Goal: Task Accomplishment & Management: Complete application form

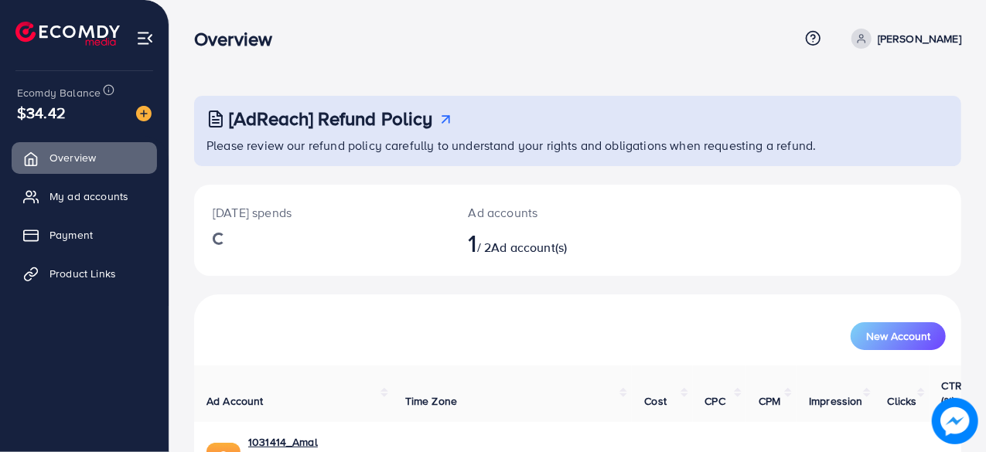
click at [88, 273] on span "Product Links" at bounding box center [82, 273] width 67 height 15
click at [99, 270] on span "Product Links" at bounding box center [86, 273] width 67 height 15
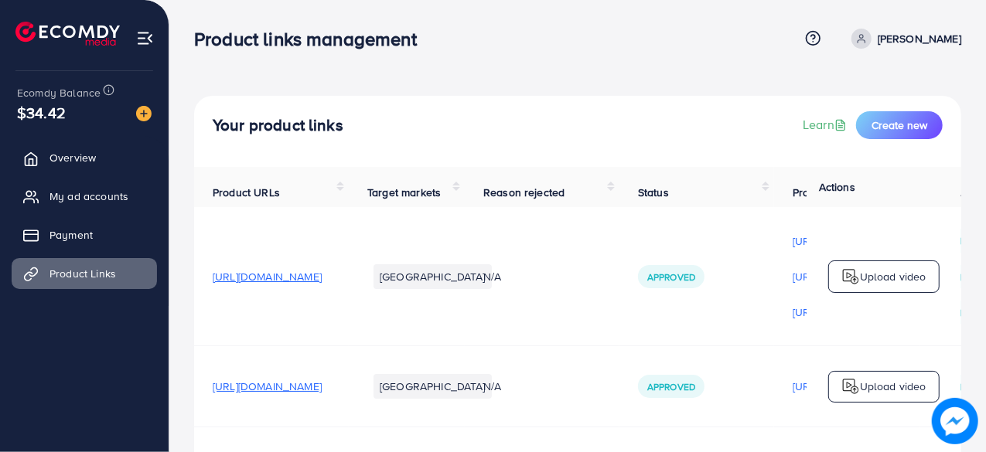
click at [349, 207] on th "Product URLs" at bounding box center [271, 187] width 155 height 40
click at [891, 118] on span "Create new" at bounding box center [900, 125] width 56 height 15
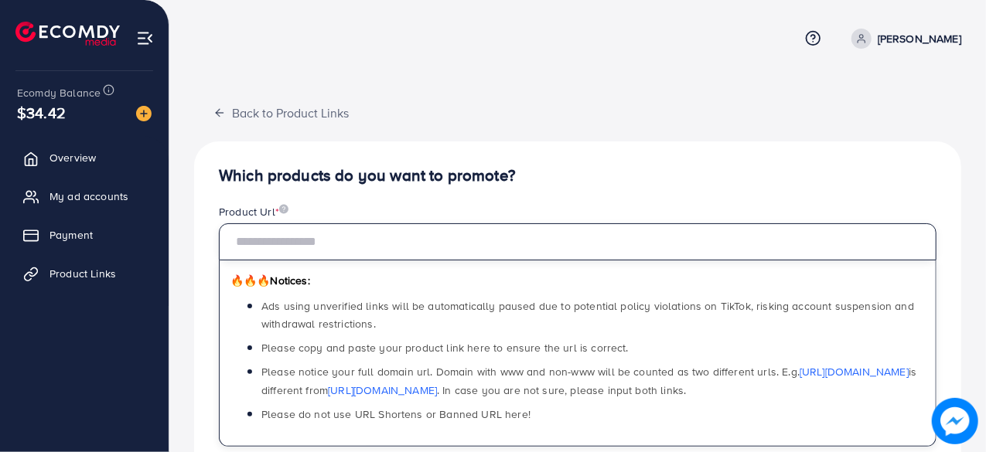
click at [462, 241] on input "text" at bounding box center [578, 241] width 718 height 37
paste input "**********"
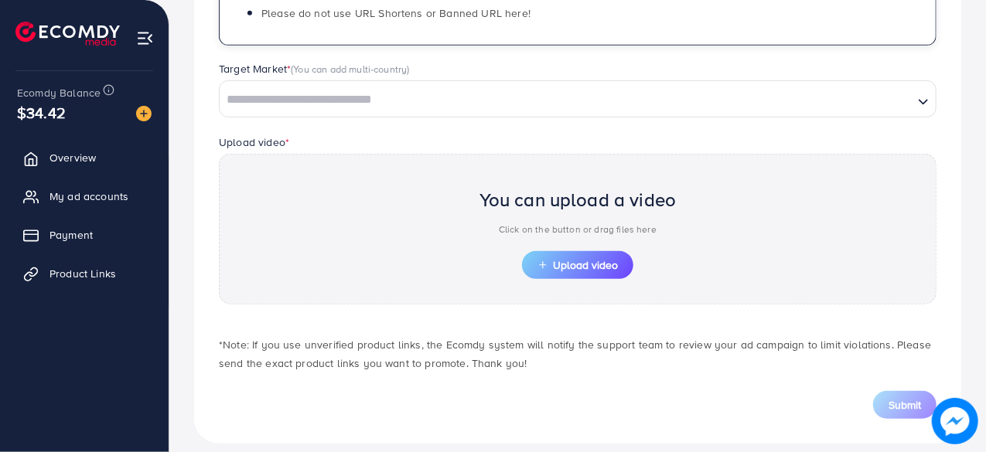
scroll to position [415, 0]
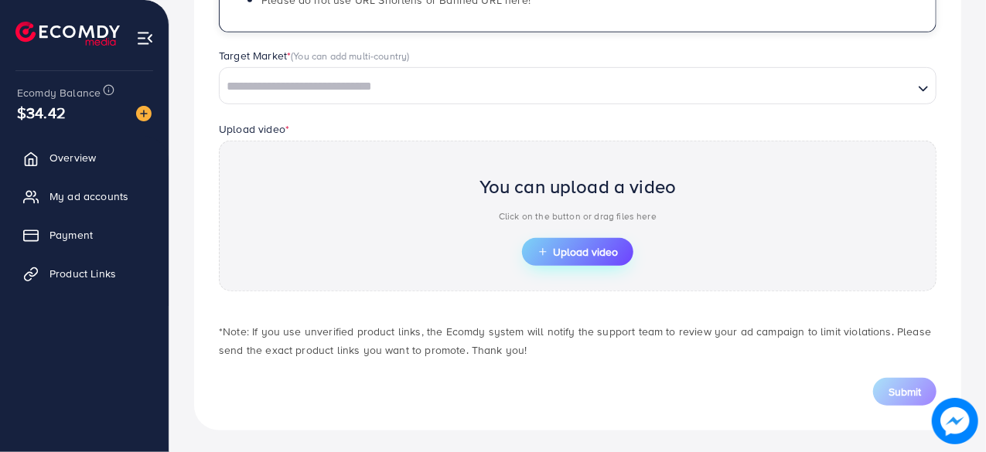
type input "**********"
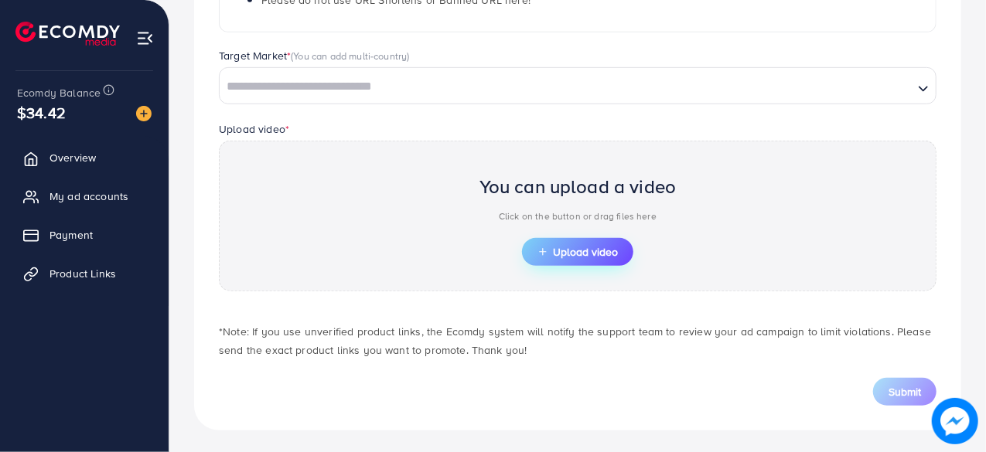
click at [568, 250] on span "Upload video" at bounding box center [577, 252] width 80 height 11
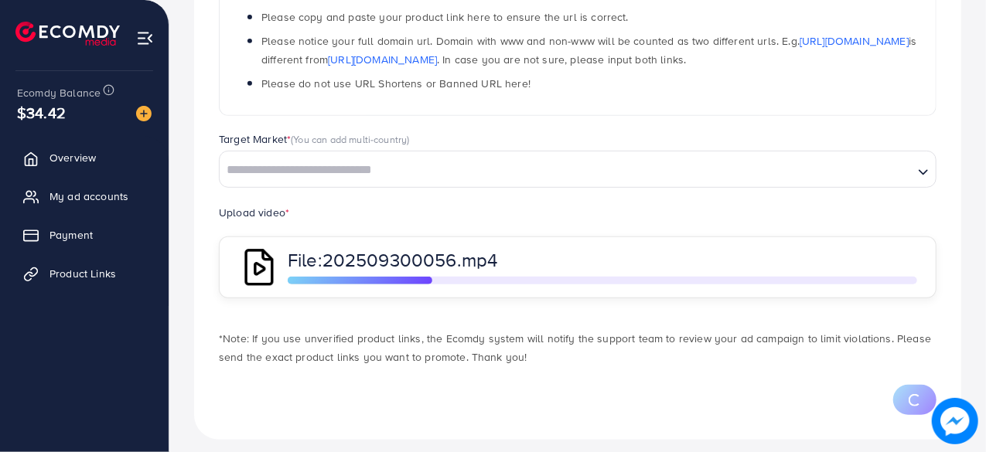
scroll to position [333, 0]
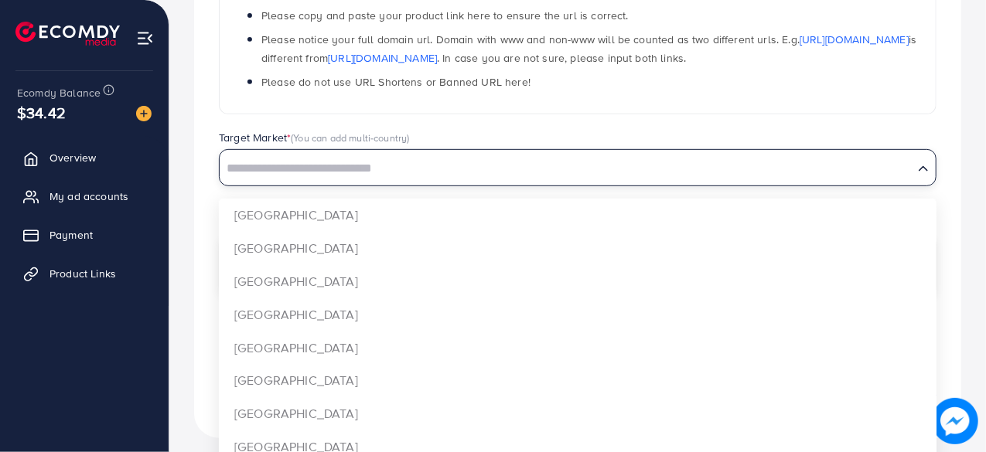
click at [503, 169] on input "Search for option" at bounding box center [566, 169] width 691 height 24
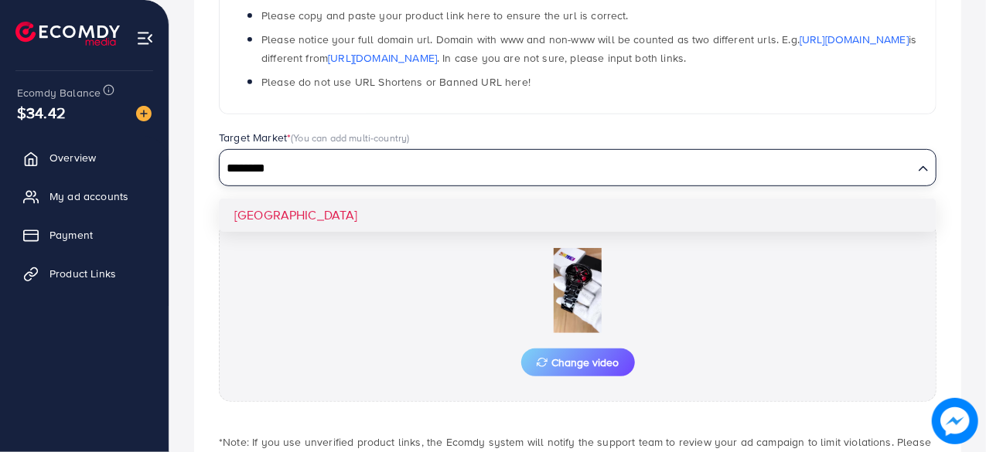
type input "********"
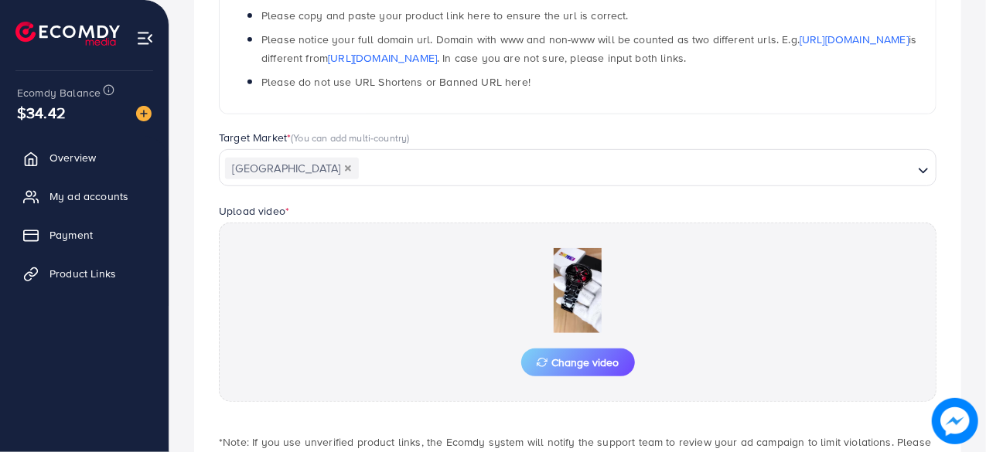
scroll to position [415, 0]
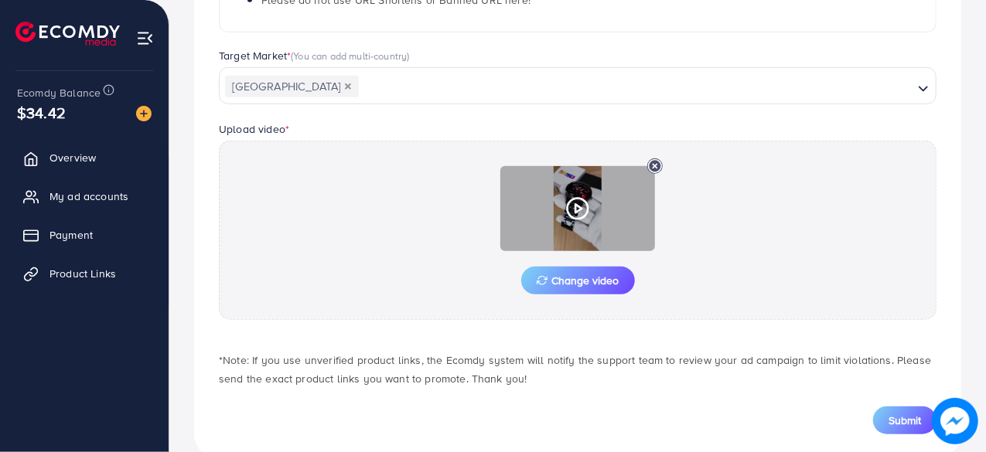
click at [571, 211] on icon at bounding box center [577, 208] width 25 height 25
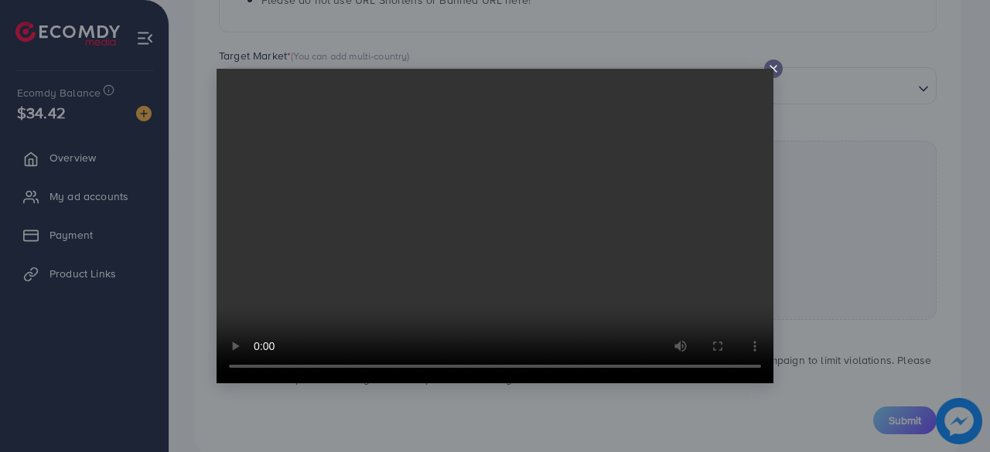
click at [545, 253] on video at bounding box center [495, 226] width 557 height 315
click at [777, 70] on icon at bounding box center [773, 69] width 12 height 12
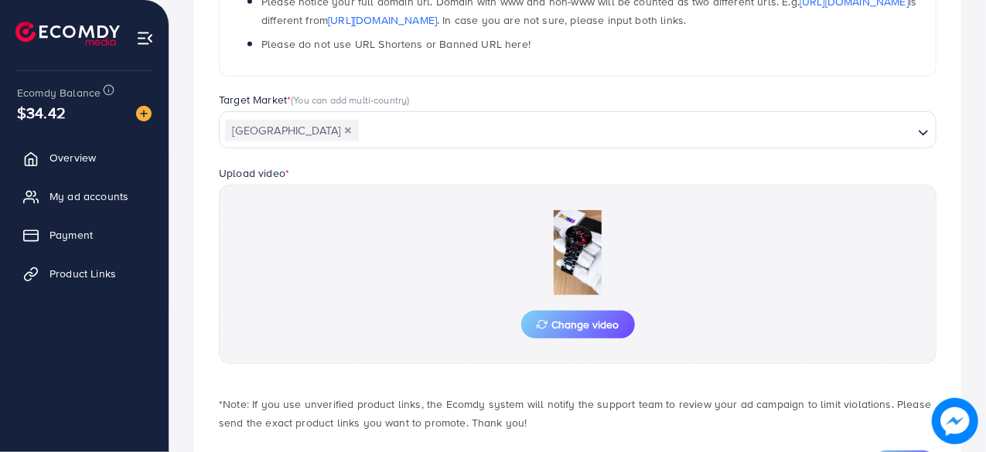
scroll to position [372, 0]
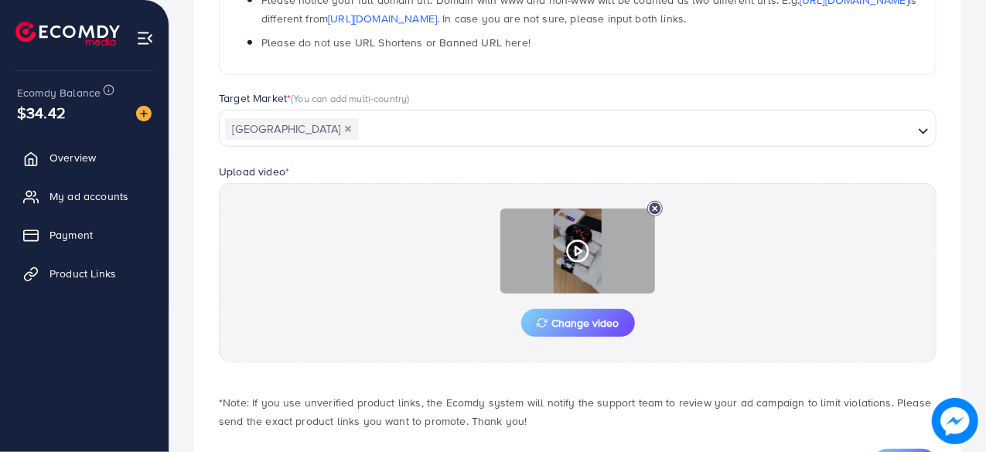
click at [579, 250] on polygon at bounding box center [578, 251] width 6 height 9
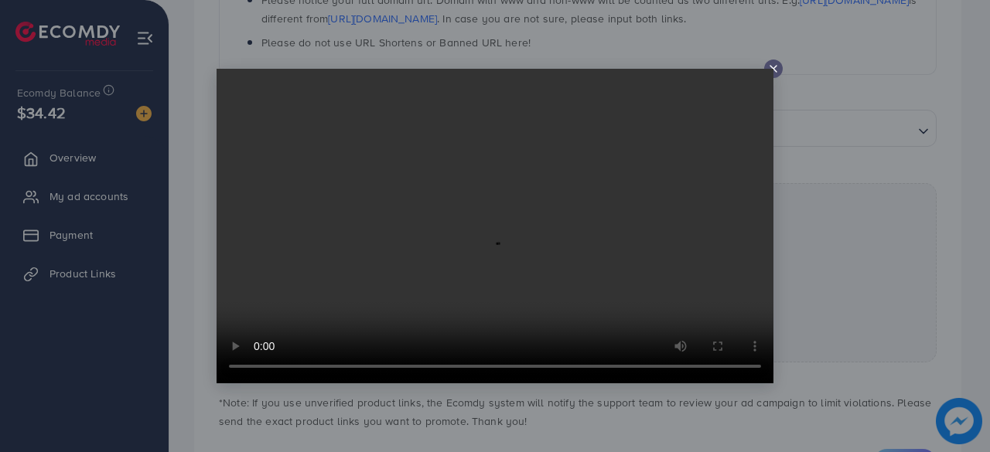
click at [773, 66] on icon at bounding box center [773, 69] width 12 height 12
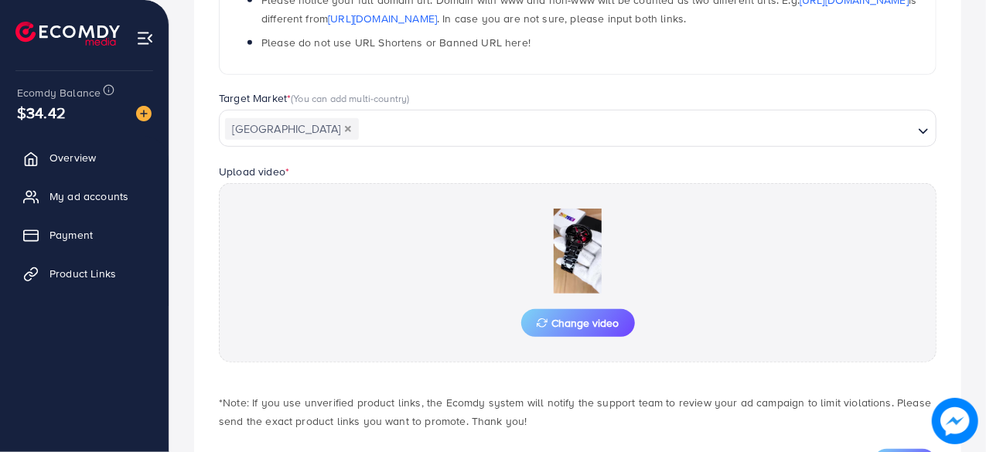
scroll to position [444, 0]
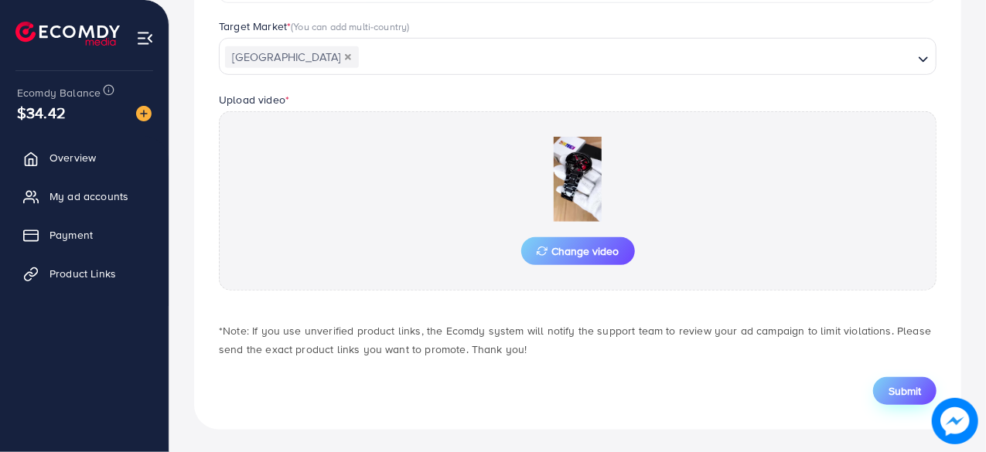
click at [892, 390] on span "Submit" at bounding box center [905, 391] width 32 height 15
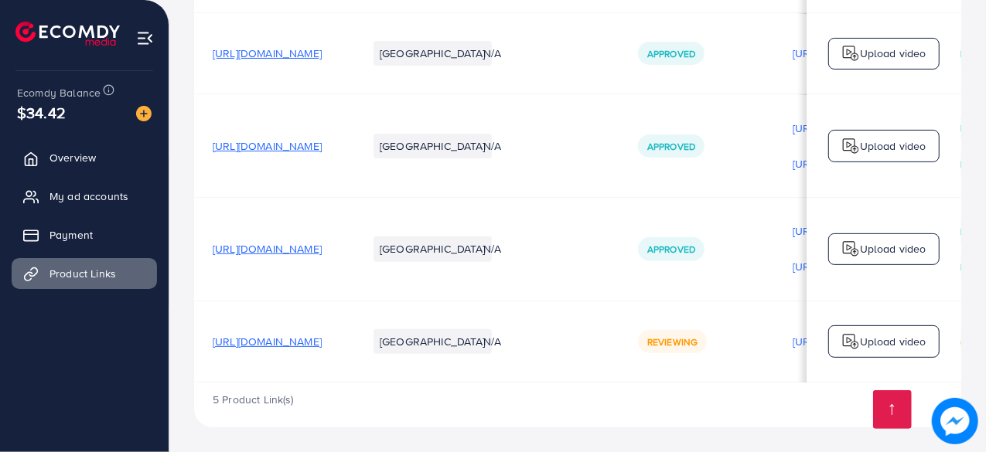
click at [322, 336] on span "https://amalcollection.store/products/sleek-modern-mechanical-design-watch-styl…" at bounding box center [267, 341] width 109 height 15
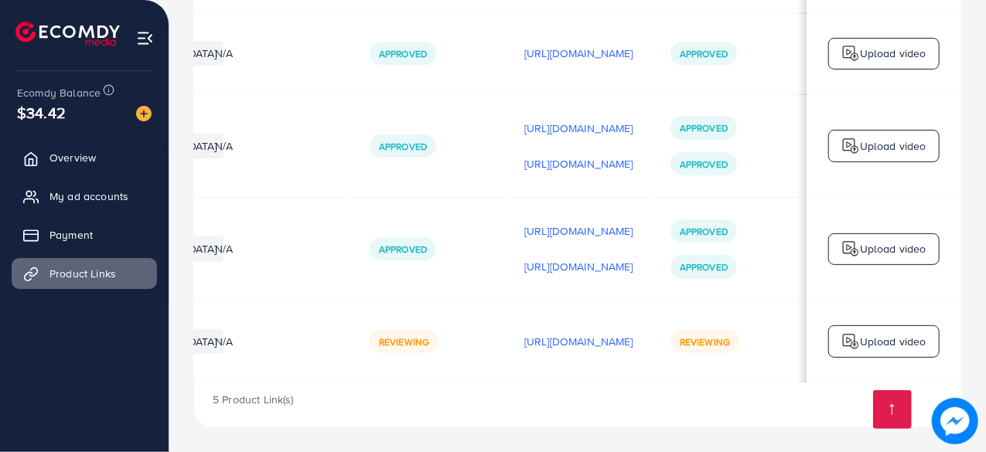
scroll to position [0, 435]
click at [597, 339] on p "https://files.ecomdy.com/videos/e0120723-d49b-4e06-9137-146c4e969506-1759177612…" at bounding box center [578, 342] width 109 height 19
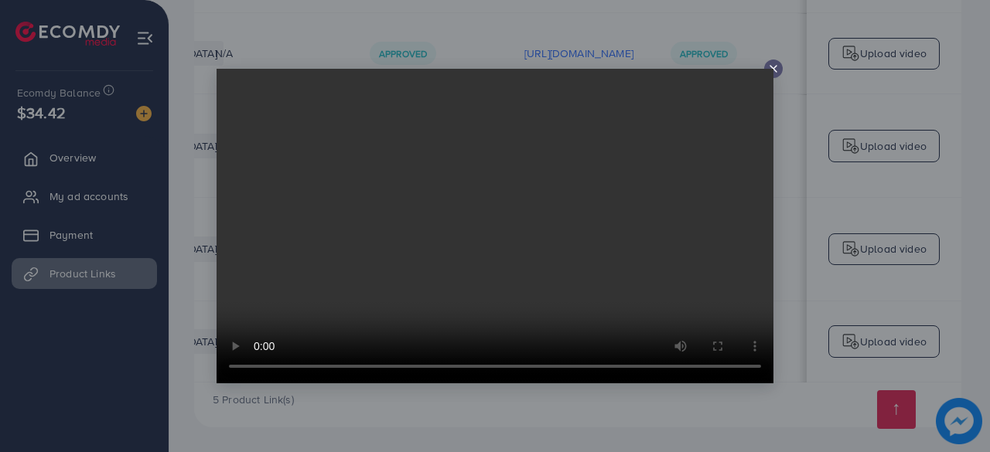
click at [766, 69] on video at bounding box center [495, 226] width 557 height 315
click at [767, 70] on video at bounding box center [495, 226] width 557 height 315
click at [777, 69] on icon at bounding box center [773, 69] width 12 height 12
